Goal: Task Accomplishment & Management: Manage account settings

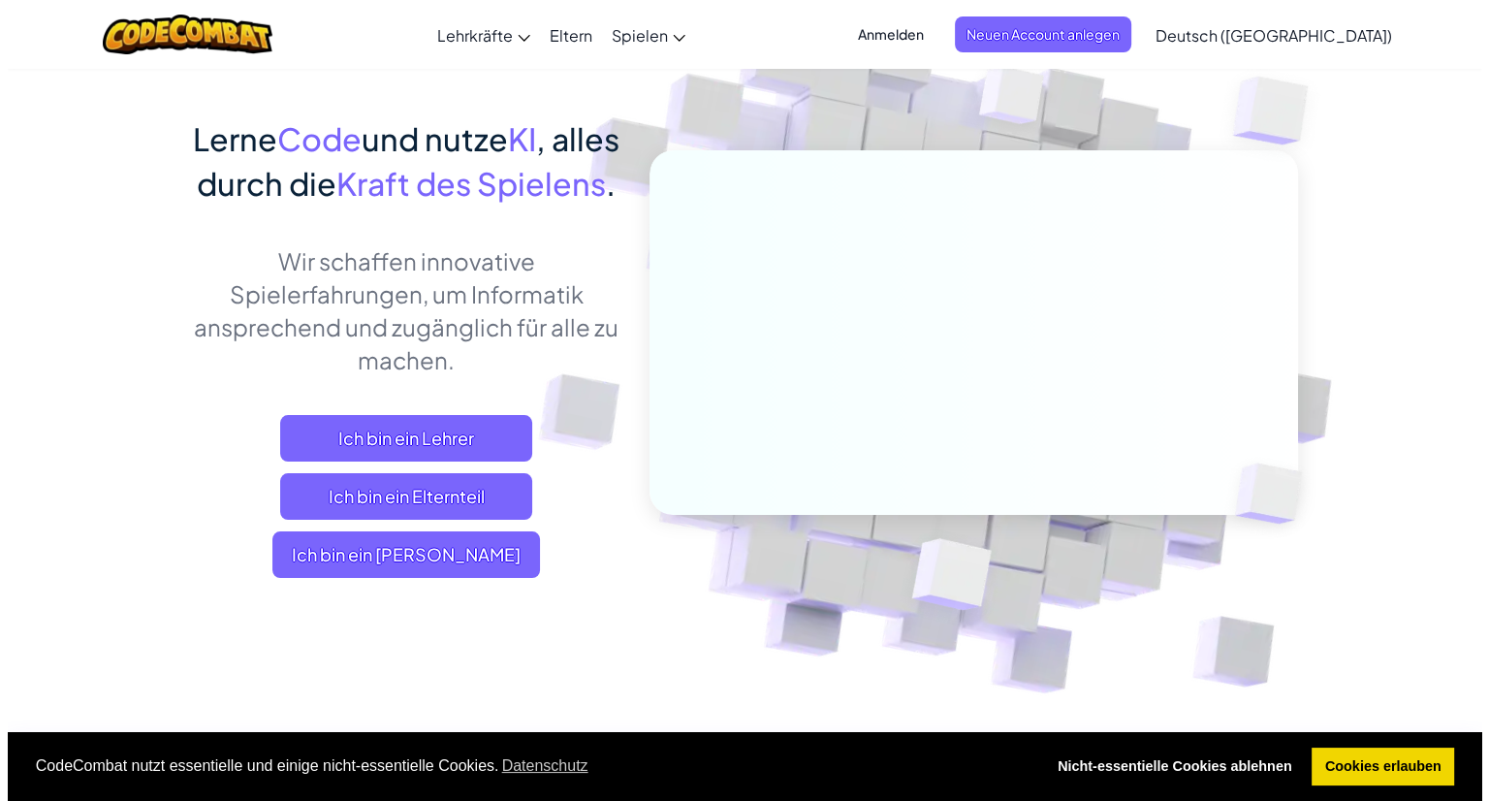
scroll to position [118, 0]
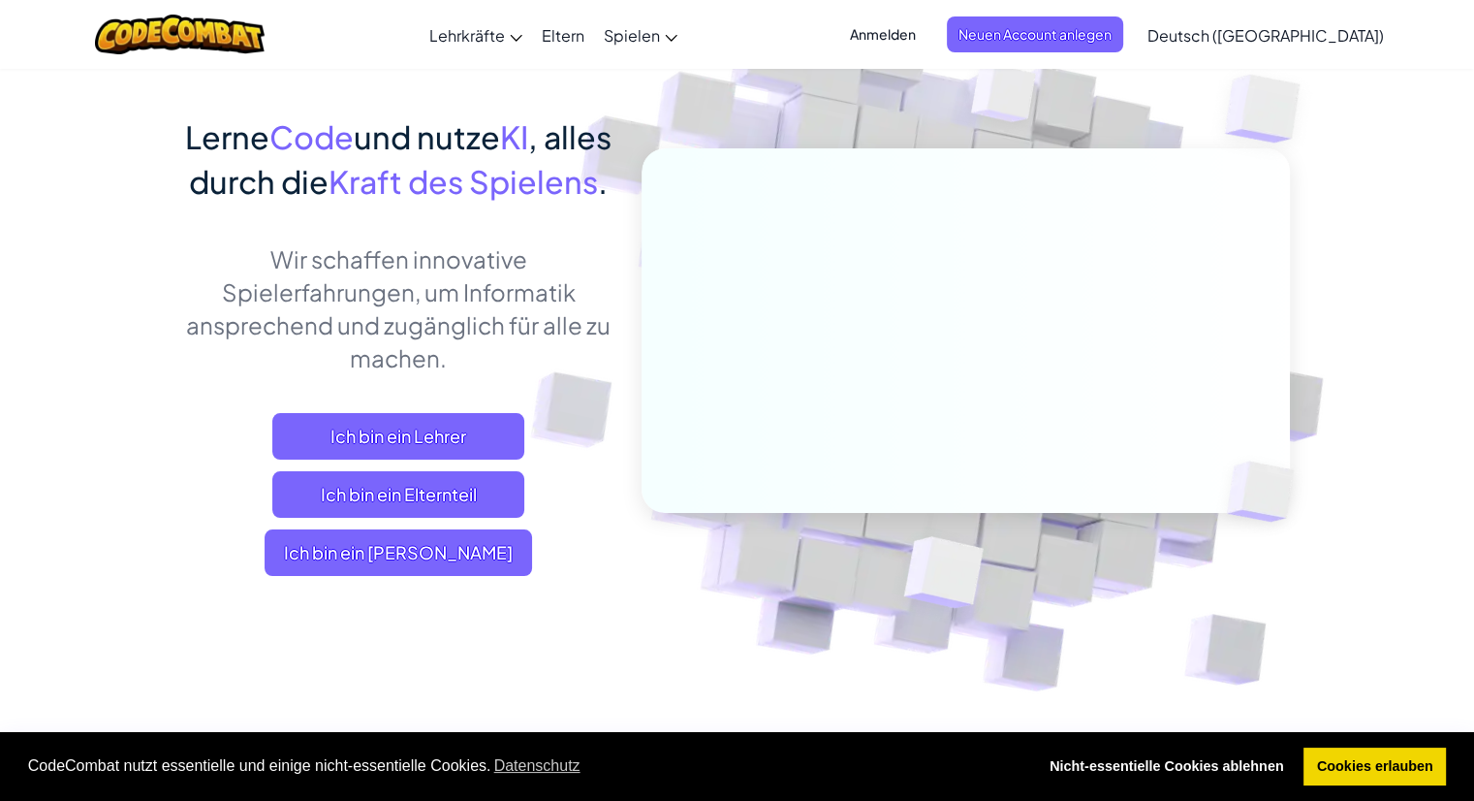
drag, startPoint x: 947, startPoint y: 30, endPoint x: 918, endPoint y: 25, distance: 29.5
click at [918, 25] on span "Anmelden" at bounding box center [882, 34] width 89 height 36
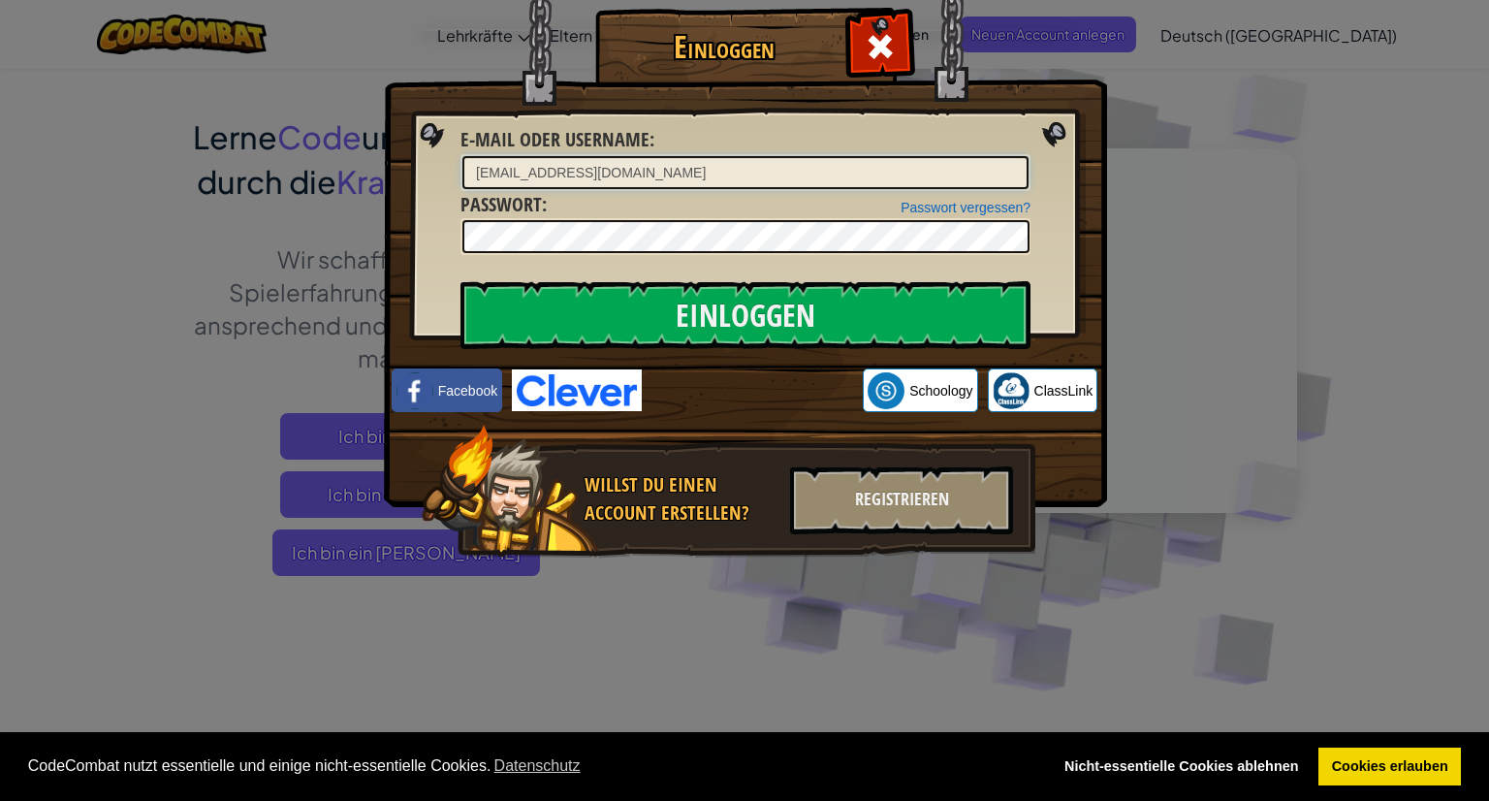
type input "[EMAIL_ADDRESS][DOMAIN_NAME]"
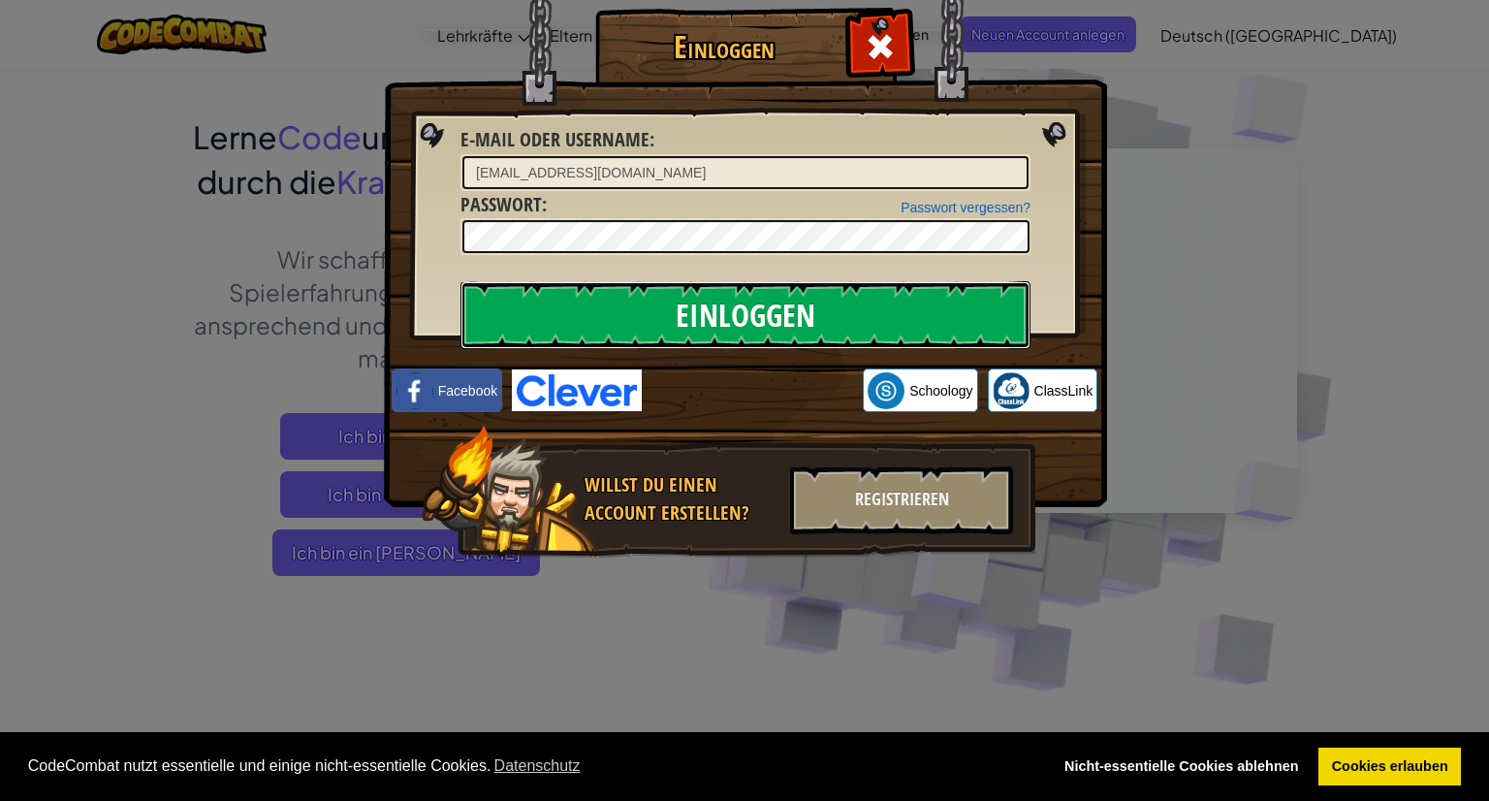
click at [662, 325] on input "Einloggen" at bounding box center [745, 315] width 570 height 68
click at [769, 320] on input "Einloggen" at bounding box center [745, 315] width 570 height 68
